Goal: Task Accomplishment & Management: Use online tool/utility

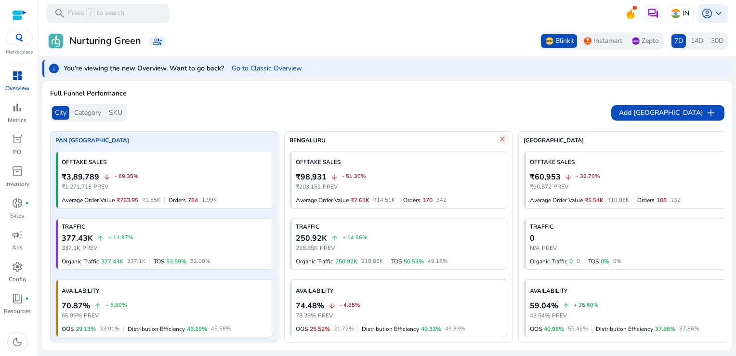
scroll to position [292, 0]
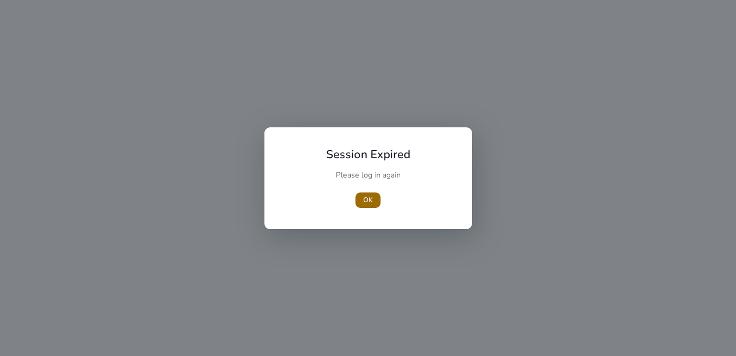
click at [360, 202] on span "button" at bounding box center [368, 199] width 25 height 23
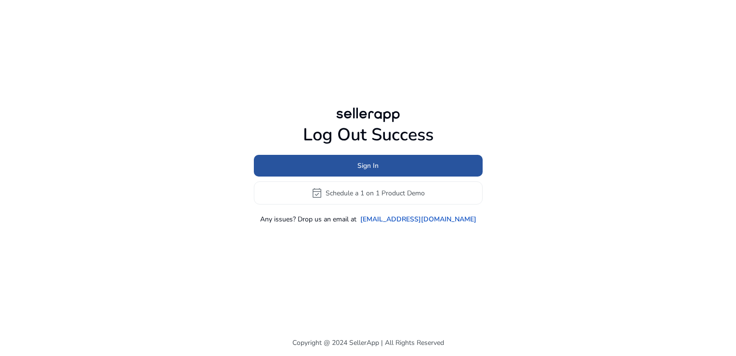
click at [350, 164] on span at bounding box center [368, 165] width 229 height 23
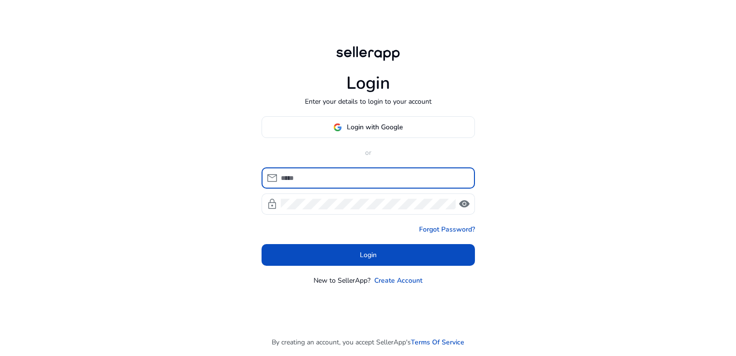
type input "**********"
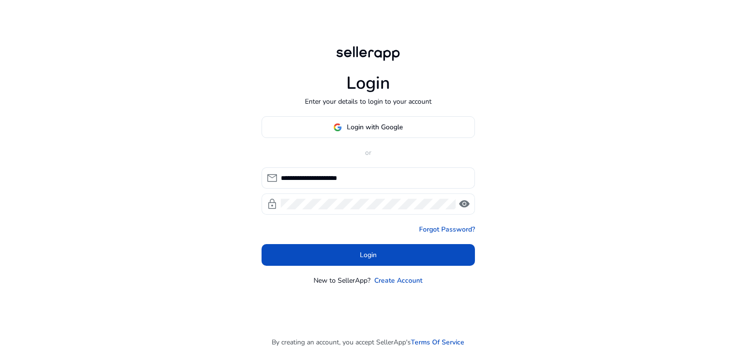
click at [459, 206] on span "visibility" at bounding box center [465, 204] width 12 height 12
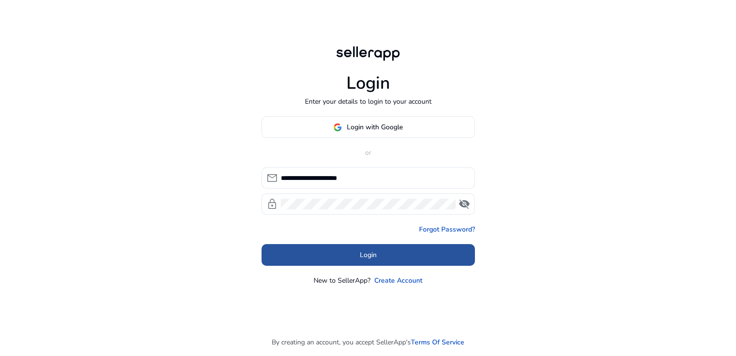
click at [366, 256] on span "Login" at bounding box center [368, 255] width 17 height 10
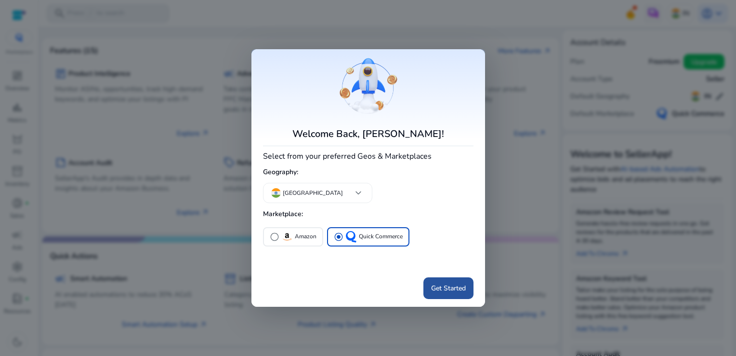
click at [468, 292] on span at bounding box center [449, 287] width 50 height 23
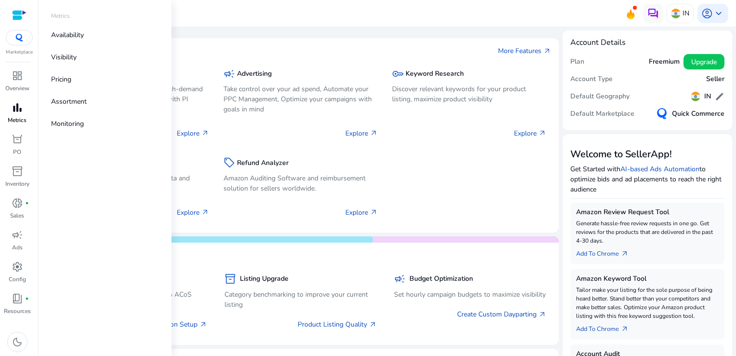
click at [17, 107] on span "bar_chart" at bounding box center [18, 108] width 12 height 12
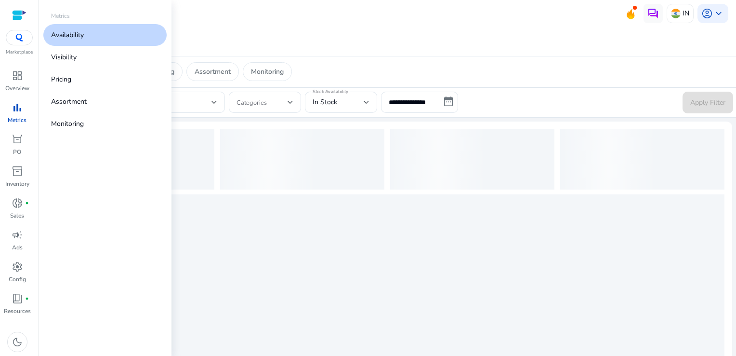
click at [91, 28] on link "Availability" at bounding box center [104, 35] width 123 height 22
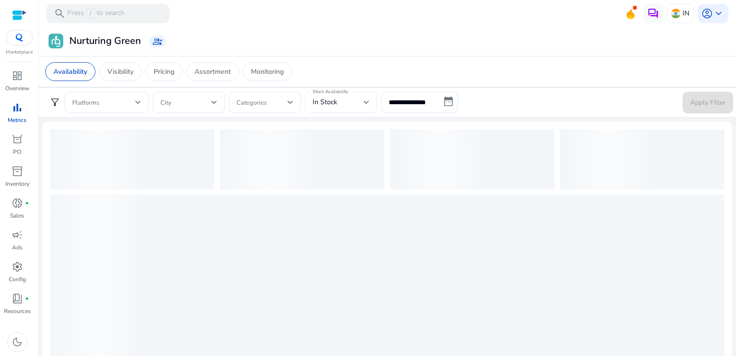
click at [333, 102] on span "In Stock" at bounding box center [325, 101] width 25 height 9
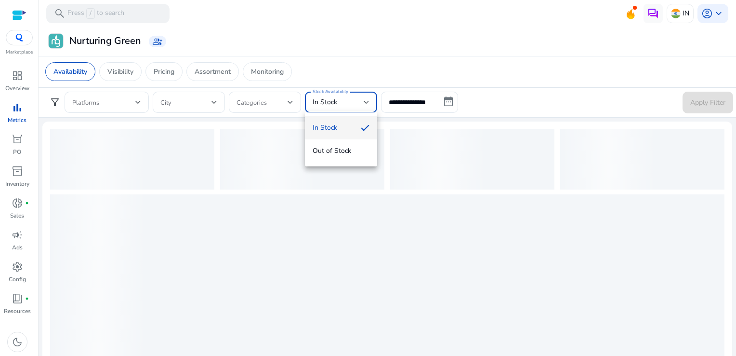
click at [403, 101] on div at bounding box center [368, 178] width 736 height 356
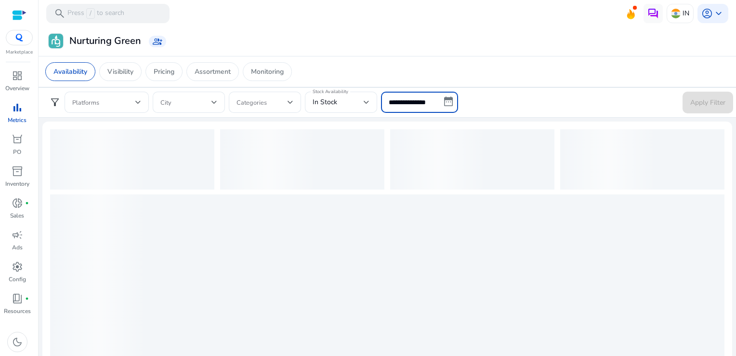
click at [439, 102] on input "**********" at bounding box center [419, 102] width 77 height 21
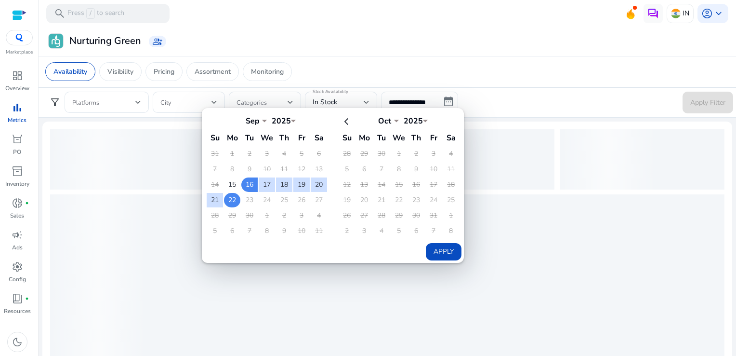
click at [235, 201] on td "22" at bounding box center [232, 200] width 16 height 14
click at [434, 247] on button "Apply" at bounding box center [444, 251] width 36 height 17
type input "**********"
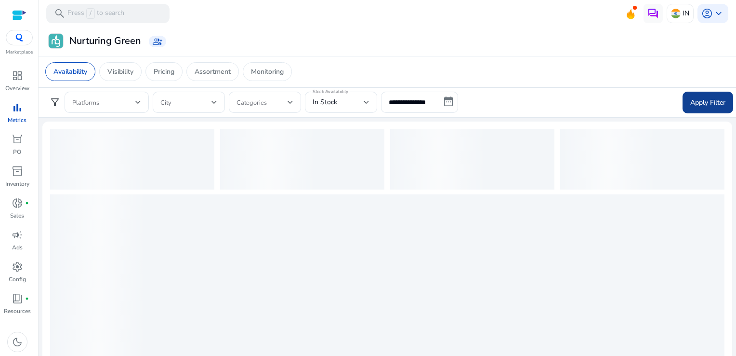
click at [715, 98] on span "Apply Filter" at bounding box center [708, 102] width 35 height 10
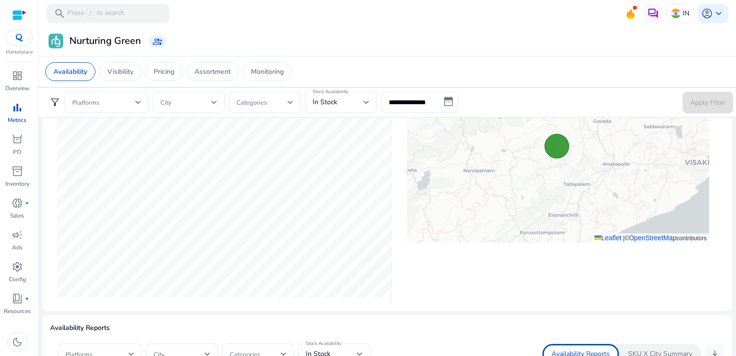
scroll to position [403, 0]
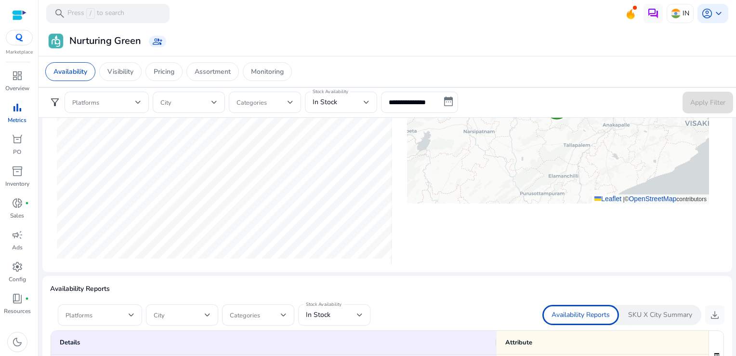
click at [353, 323] on div "In Stock" at bounding box center [334, 314] width 57 height 21
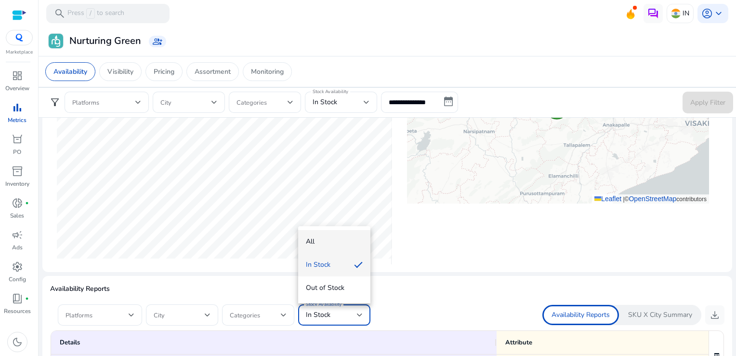
click at [334, 238] on span "All" at bounding box center [334, 241] width 57 height 11
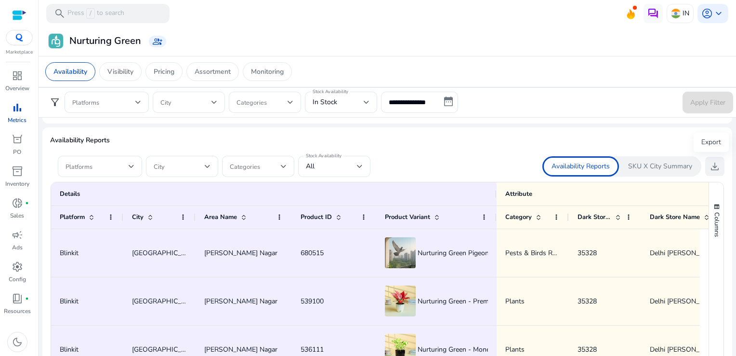
click at [706, 165] on button "download" at bounding box center [715, 166] width 19 height 19
